Goal: Task Accomplishment & Management: Use online tool/utility

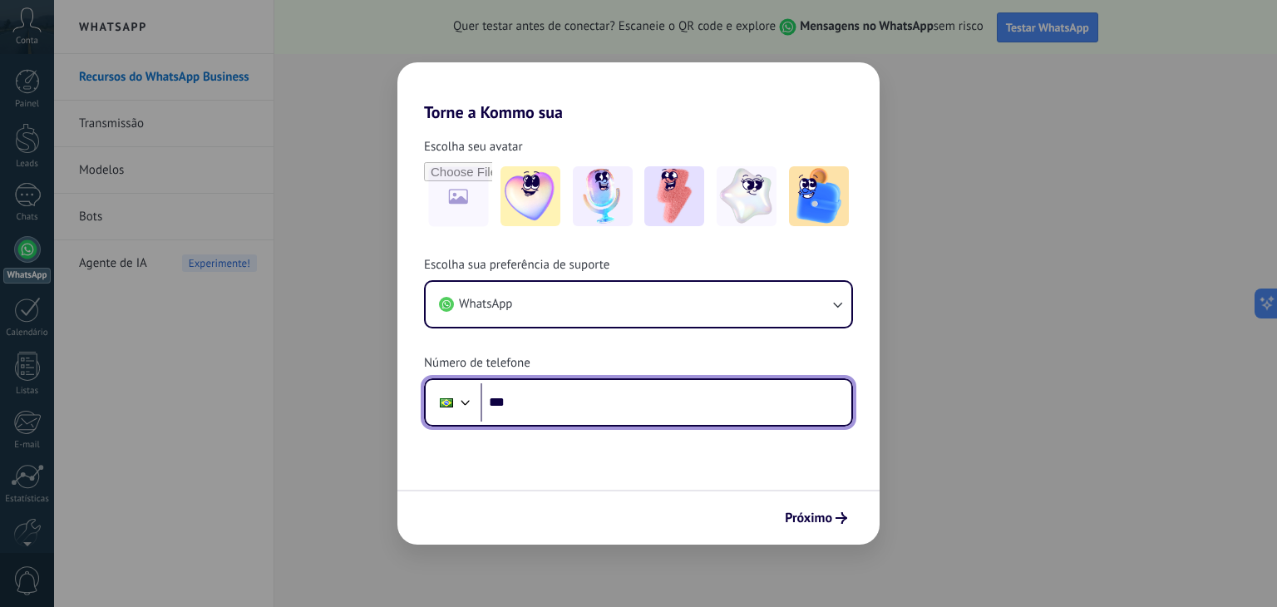
click at [682, 383] on input "***" at bounding box center [666, 402] width 371 height 38
click at [655, 392] on input "***" at bounding box center [666, 402] width 371 height 38
type input "**********"
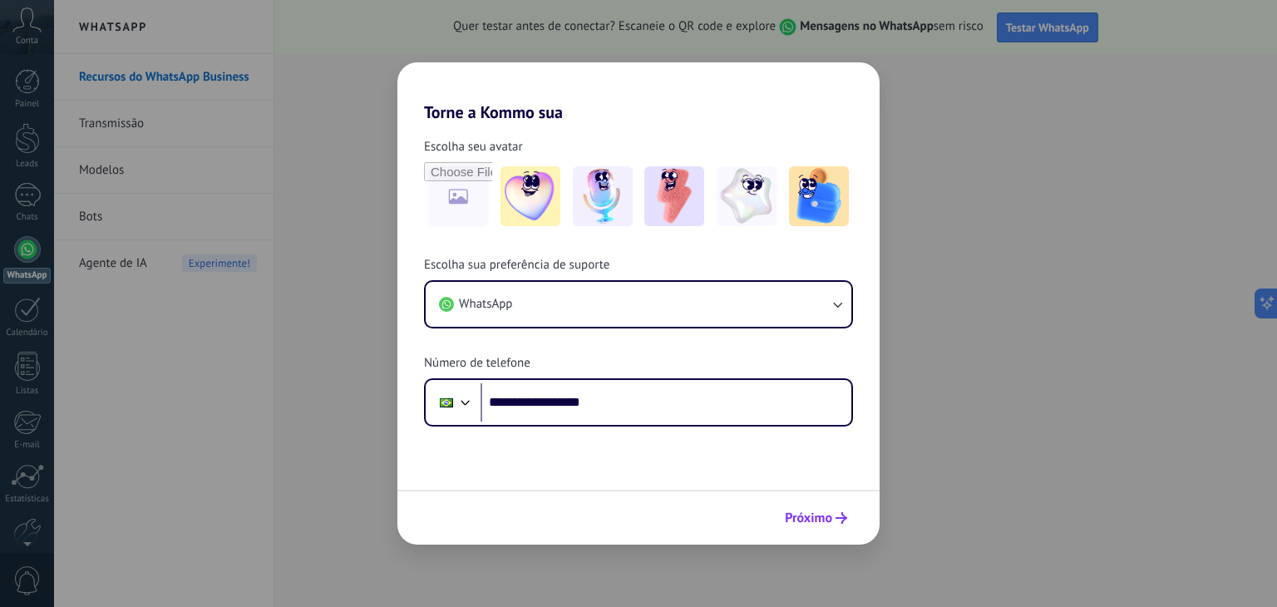
click at [809, 523] on span "Próximo" at bounding box center [808, 518] width 47 height 12
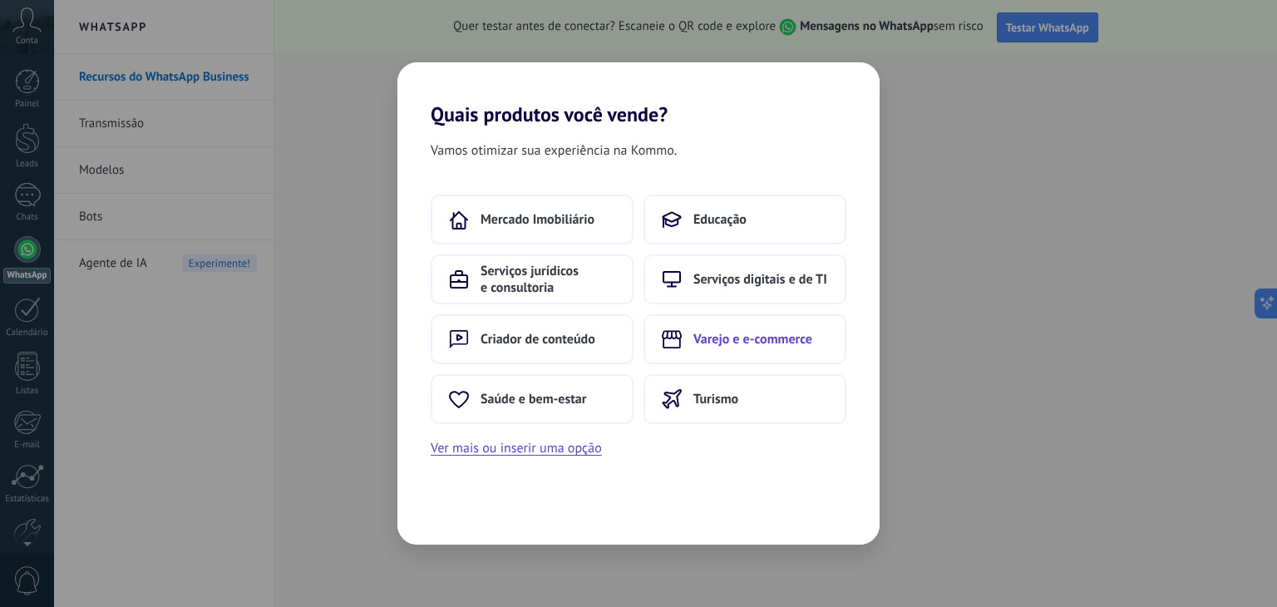
click at [781, 340] on span "Varejo e e-commerce" at bounding box center [753, 339] width 119 height 17
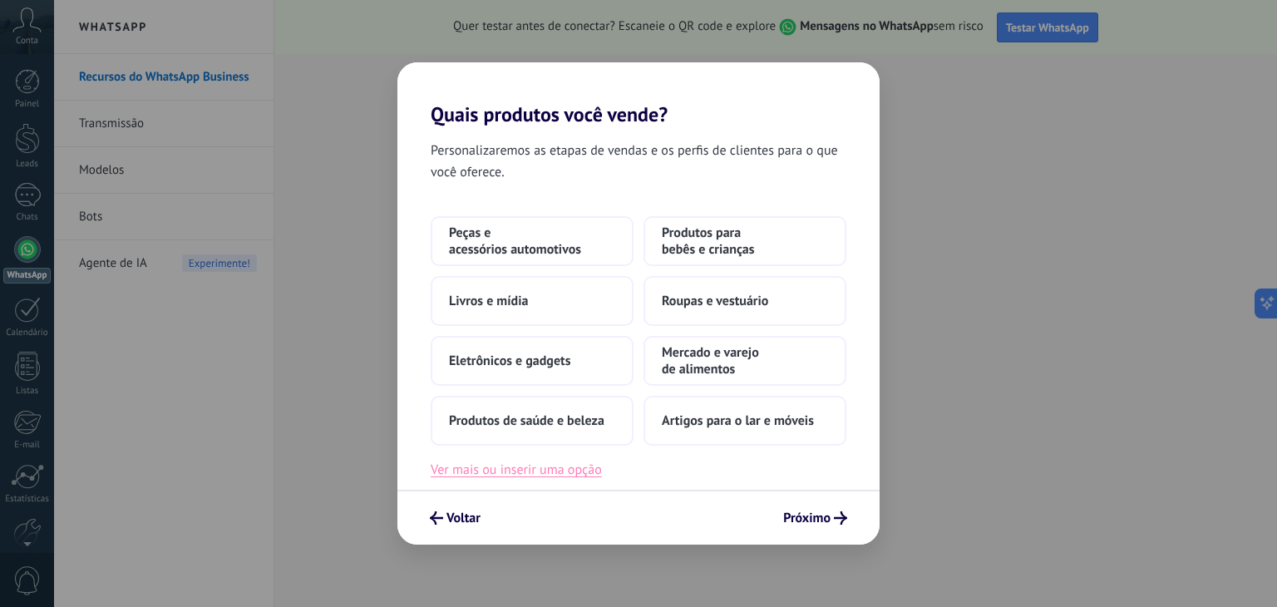
click at [571, 475] on button "Ver mais ou inserir uma opção" at bounding box center [516, 470] width 171 height 22
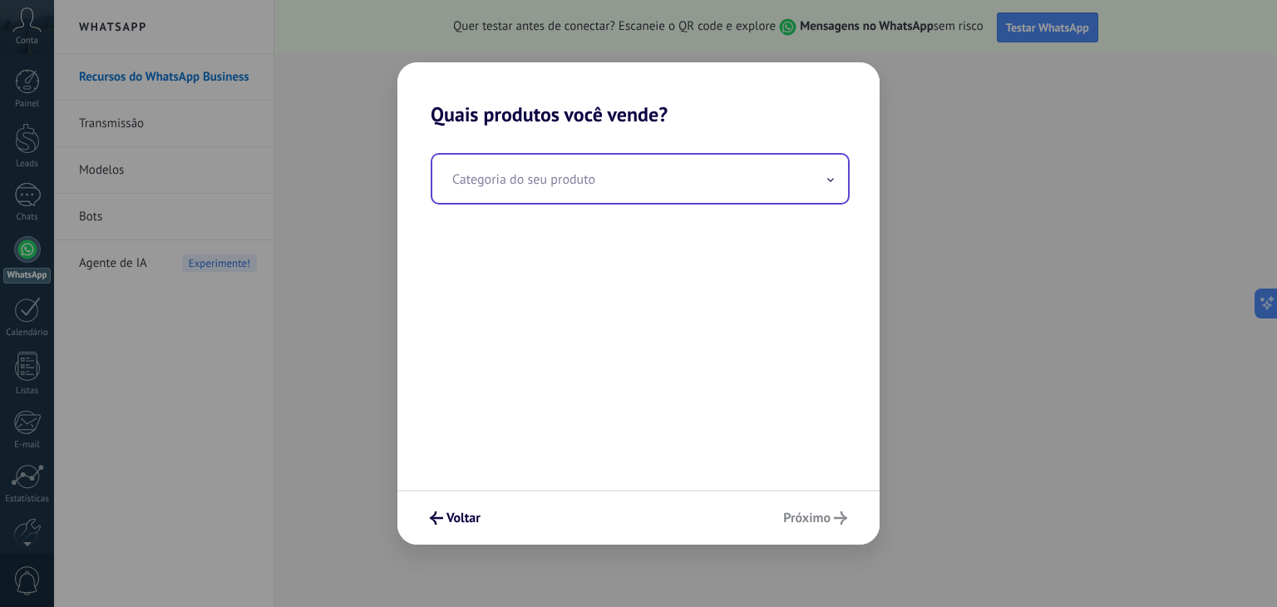
click at [669, 171] on input "text" at bounding box center [640, 179] width 416 height 48
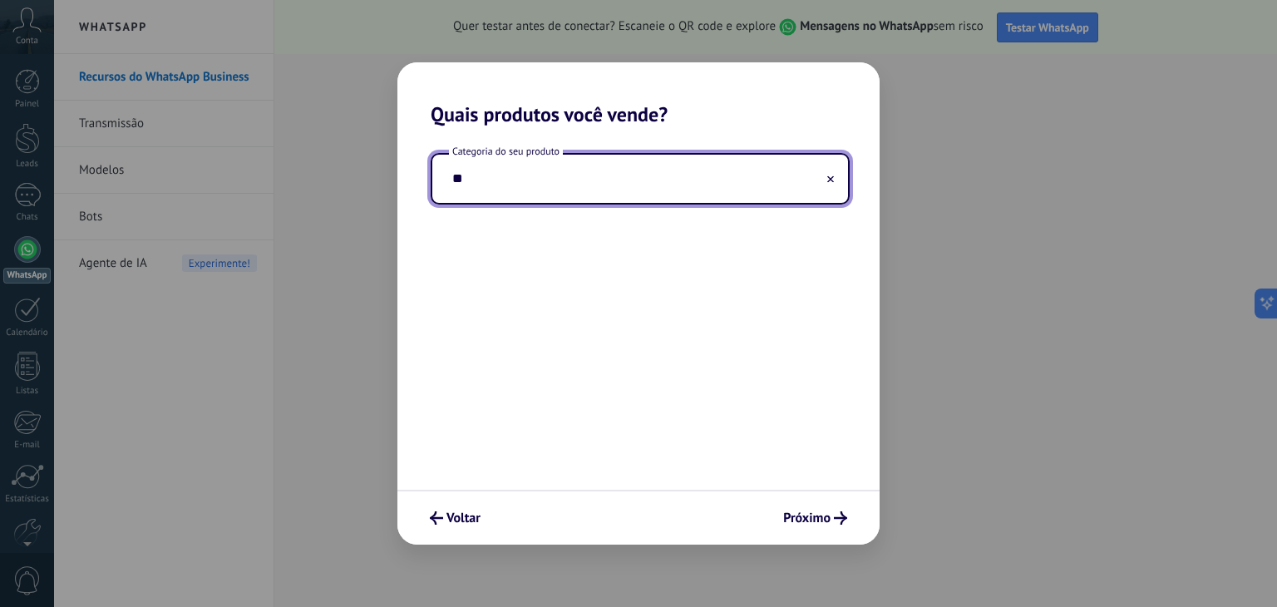
type input "*"
type input "******"
click at [815, 515] on span "Próximo" at bounding box center [806, 518] width 47 height 12
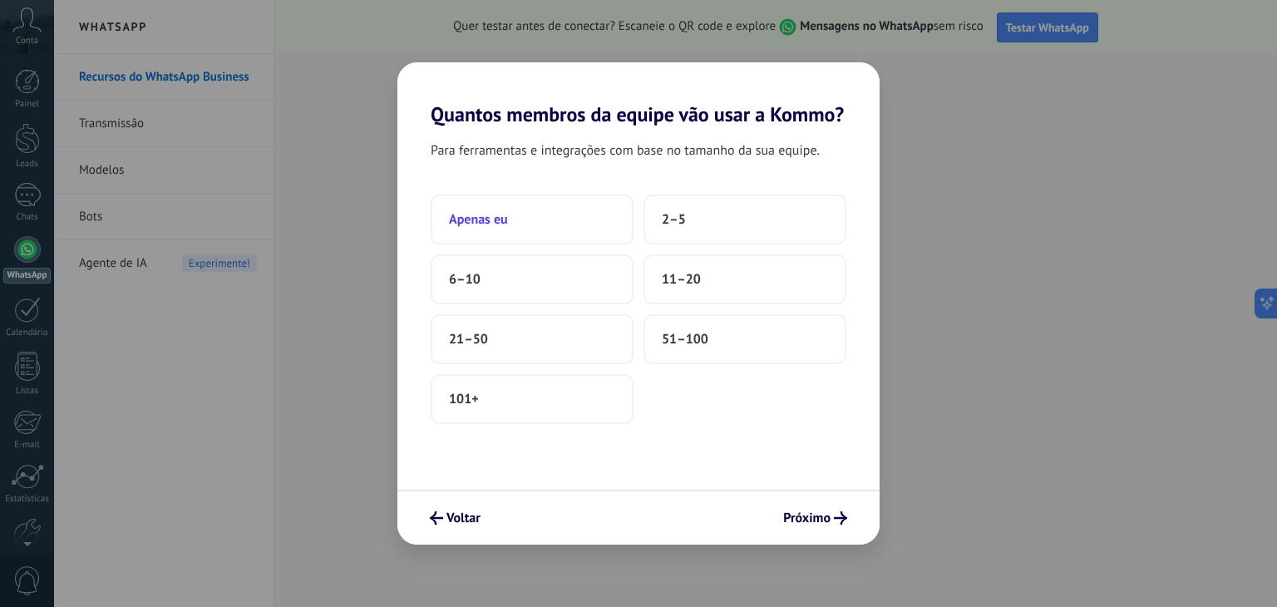
click at [556, 220] on button "Apenas eu" at bounding box center [532, 220] width 203 height 50
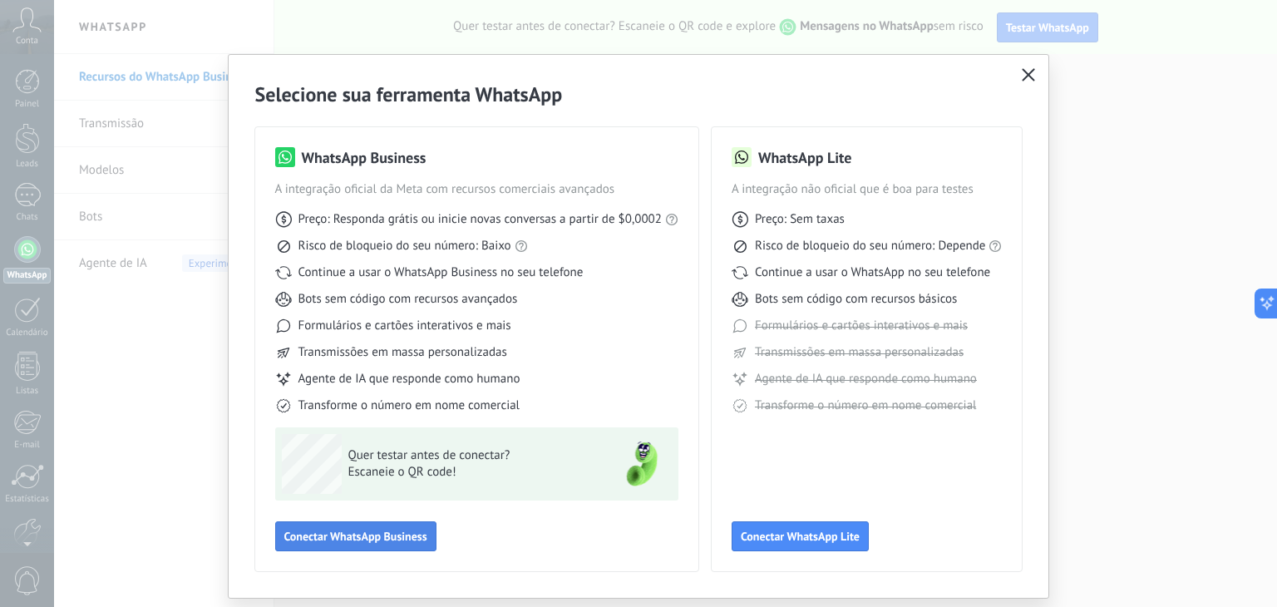
click at [405, 536] on span "Conectar WhatsApp Business" at bounding box center [355, 537] width 143 height 12
click at [1023, 73] on icon "button" at bounding box center [1028, 74] width 13 height 13
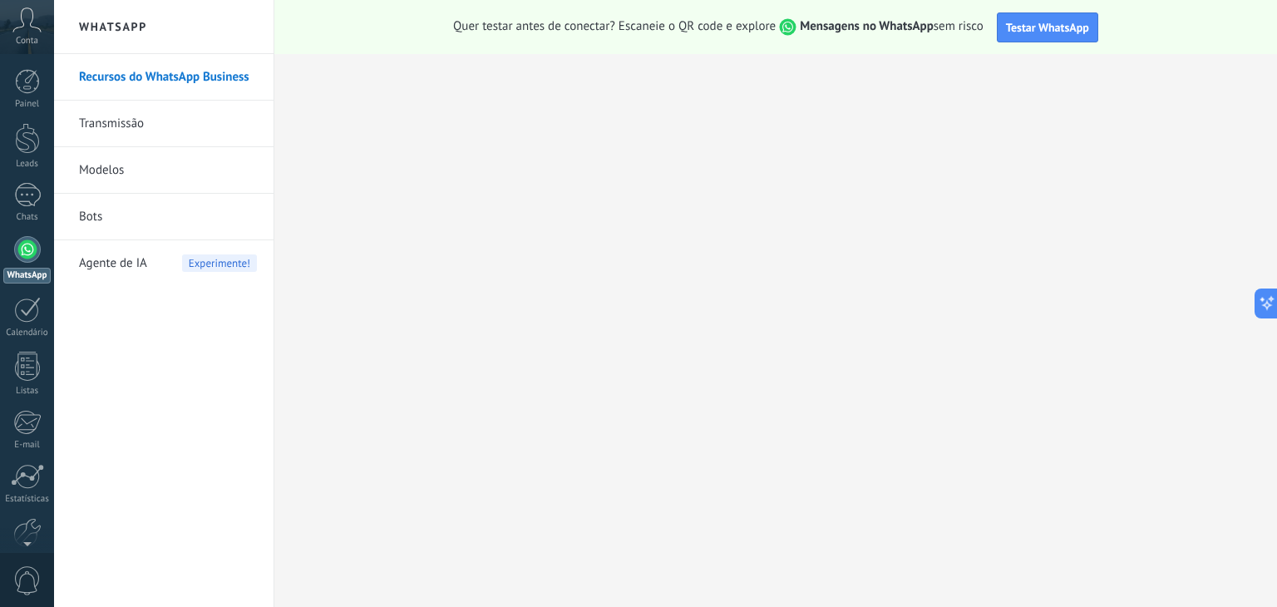
click at [183, 109] on link "Transmissão" at bounding box center [168, 124] width 178 height 47
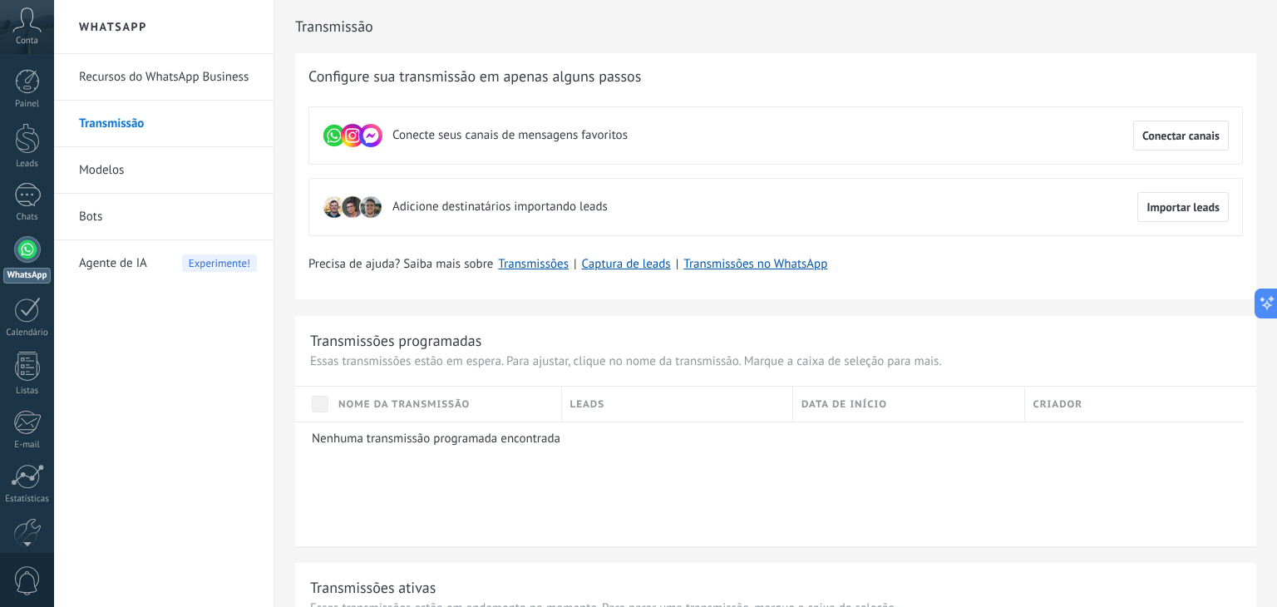
click at [34, 17] on icon at bounding box center [26, 19] width 29 height 25
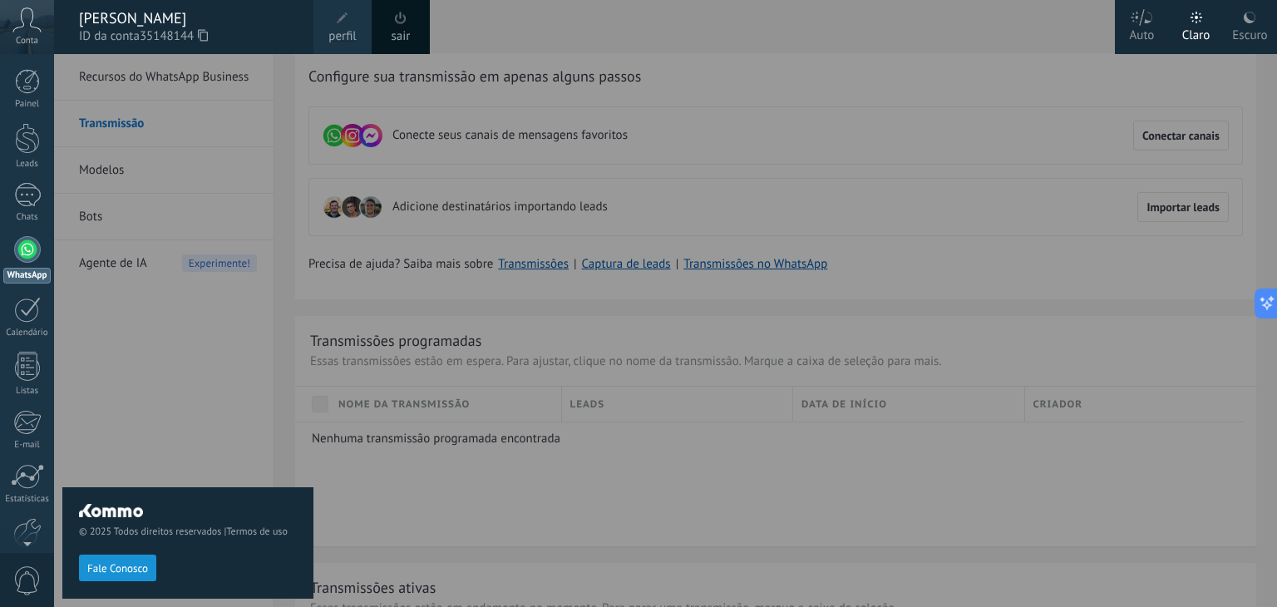
click at [253, 373] on div "© 2025 Todos direitos reservados | Termos de uso Fale Conosco" at bounding box center [187, 330] width 251 height 553
click at [733, 186] on div at bounding box center [692, 303] width 1277 height 607
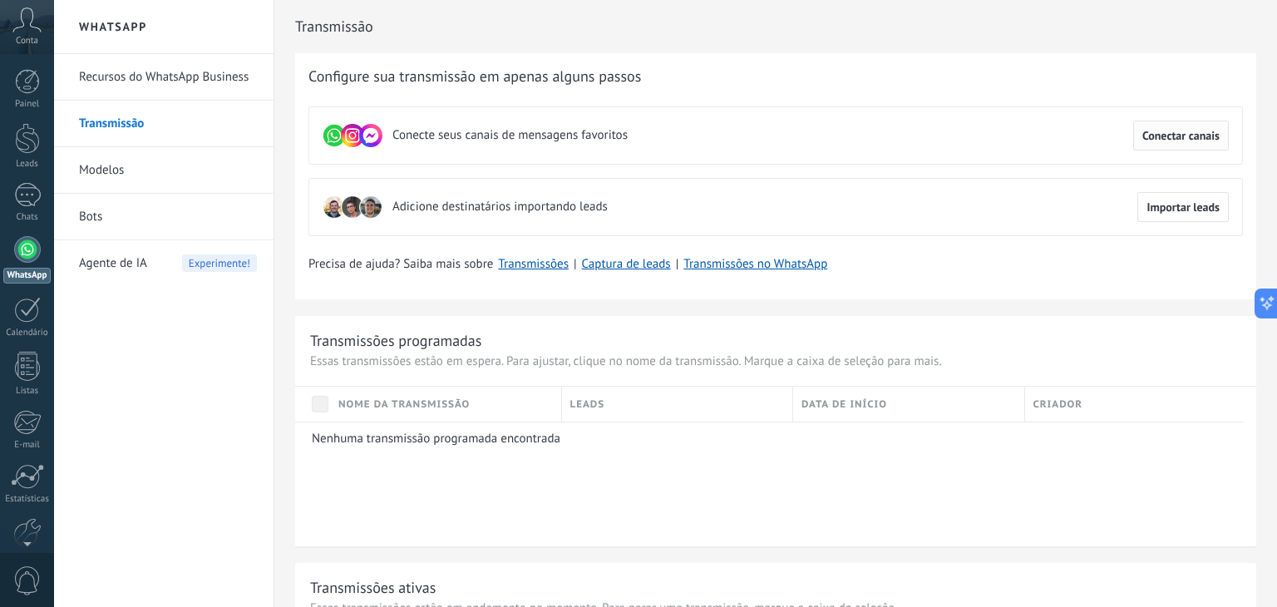
click at [1159, 125] on button "Conectar canais" at bounding box center [1181, 136] width 96 height 30
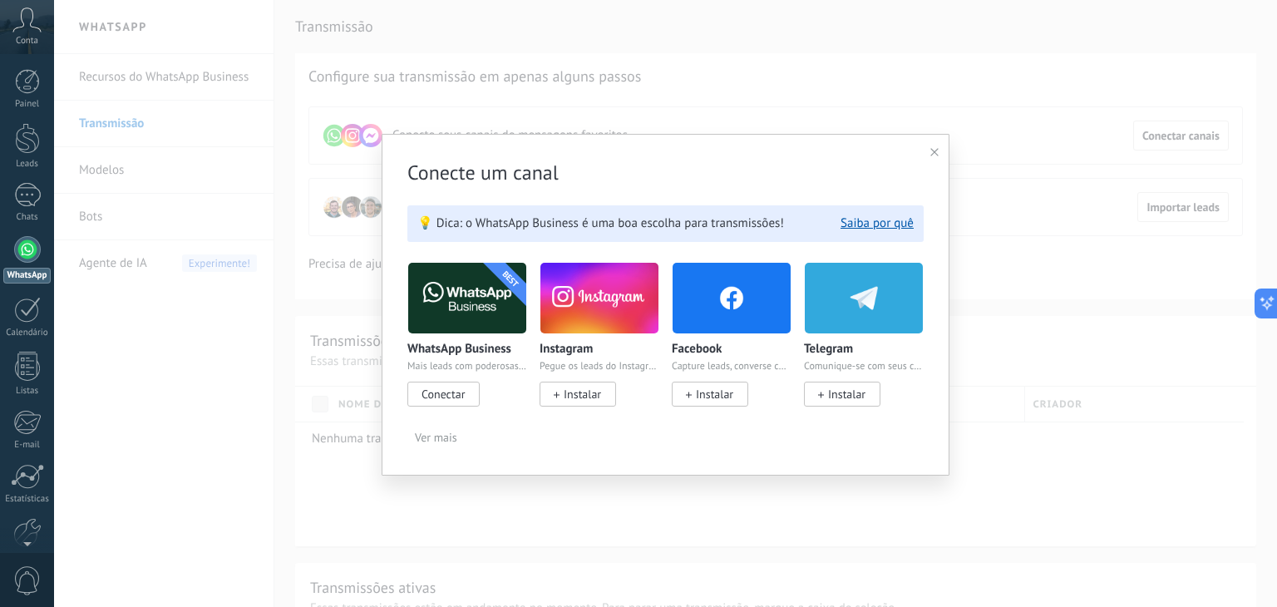
click at [456, 398] on span "Conectar" at bounding box center [443, 394] width 43 height 15
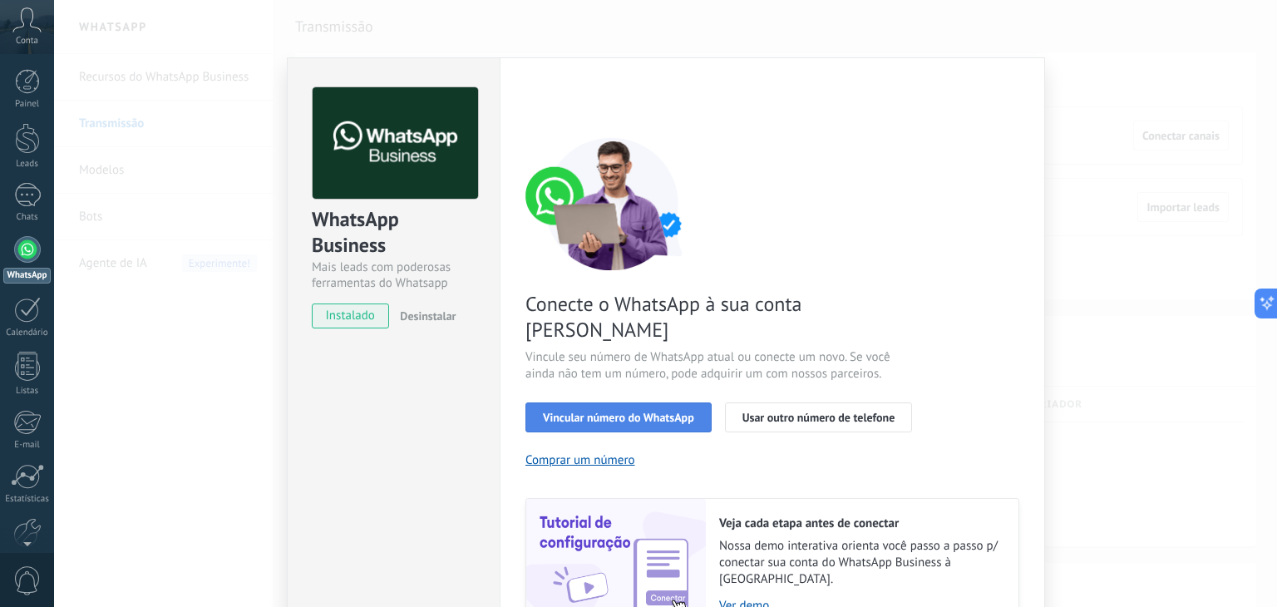
click at [555, 402] on button "Vincular número do WhatsApp" at bounding box center [619, 417] width 186 height 30
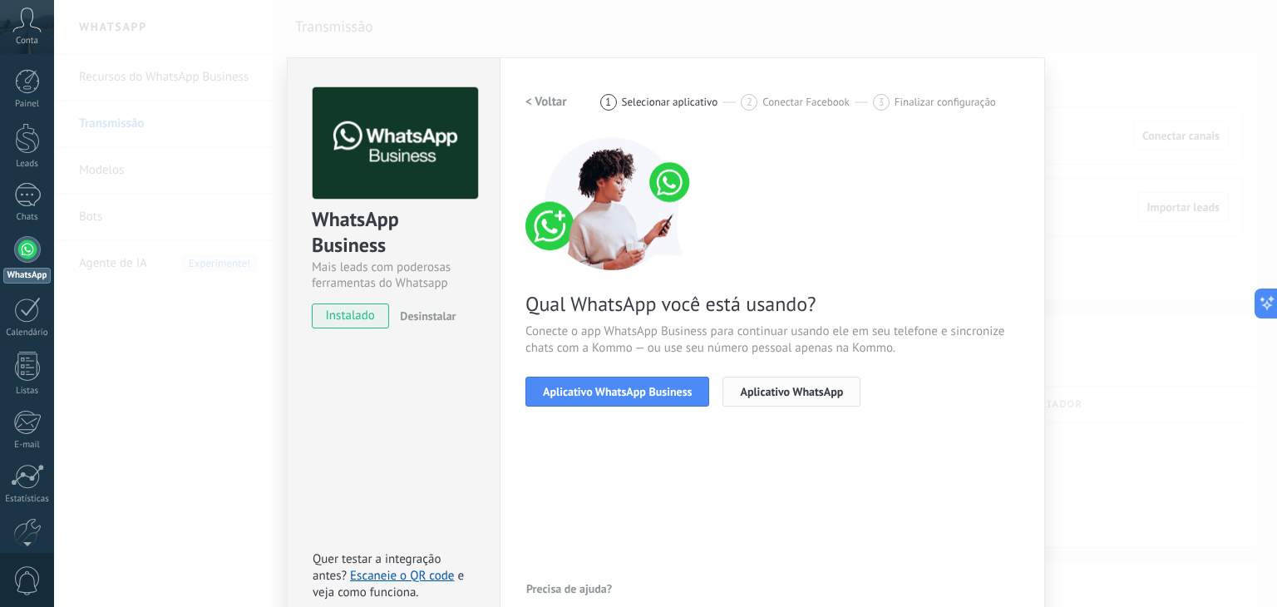
click at [776, 387] on span "Aplicativo WhatsApp" at bounding box center [791, 392] width 103 height 12
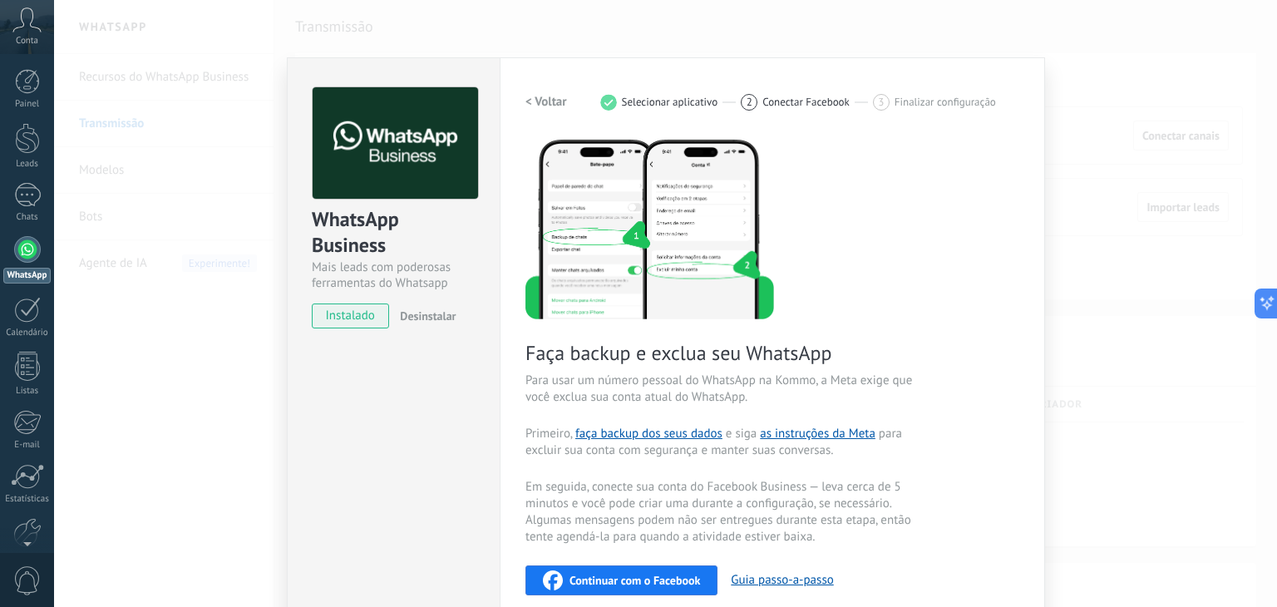
click at [745, 480] on span "Em seguida, conecte sua conta do Facebook Business — leva cerca de 5 minutos e …" at bounding box center [724, 512] width 396 height 67
